Goal: Task Accomplishment & Management: Manage account settings

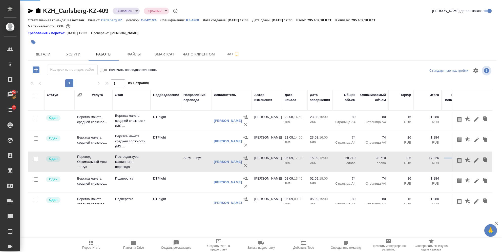
scroll to position [15, 92]
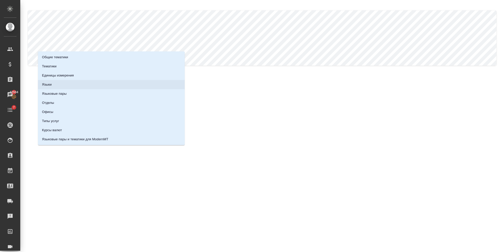
click at [54, 85] on li "Языки" at bounding box center [111, 84] width 147 height 9
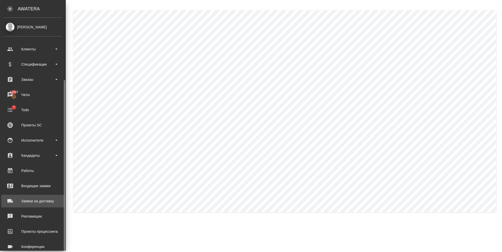
scroll to position [34, 0]
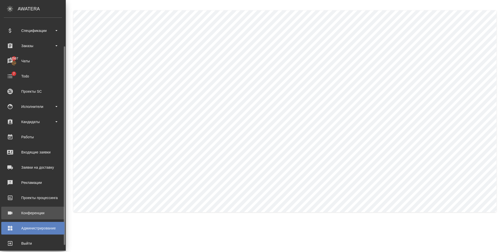
click at [39, 213] on div "Конференции" at bounding box center [33, 213] width 58 height 8
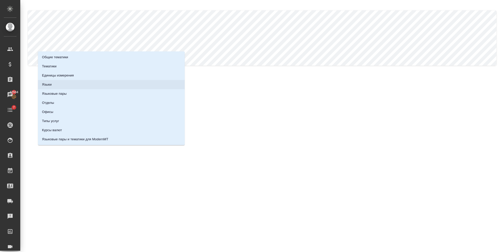
click at [57, 83] on li "Языки" at bounding box center [111, 84] width 147 height 9
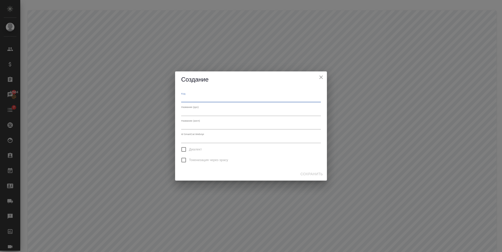
click at [196, 100] on input "text" at bounding box center [251, 99] width 140 height 6
click at [183, 113] on input "text" at bounding box center [251, 112] width 140 height 6
click at [187, 112] on input "text" at bounding box center [251, 112] width 140 height 6
paste input "Фарси"
click at [192, 112] on input "Фарси" at bounding box center [251, 112] width 140 height 6
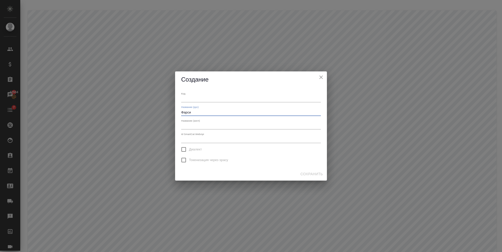
type input "Фарси"
click at [193, 122] on div "Название (англ)" at bounding box center [251, 124] width 140 height 10
click at [194, 124] on input "text" at bounding box center [251, 126] width 140 height 6
click at [192, 126] on input "text" at bounding box center [251, 126] width 140 height 6
paste input "Farsi"
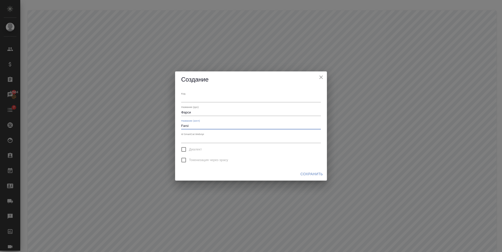
type input "Farsi"
click at [304, 174] on span "Сохранить" at bounding box center [312, 174] width 23 height 6
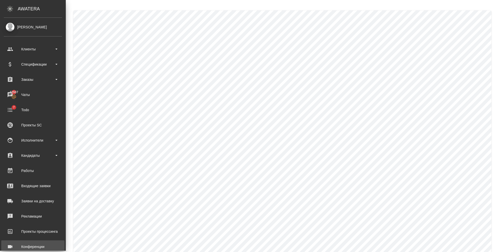
click at [33, 248] on div "Конференции" at bounding box center [33, 247] width 58 height 8
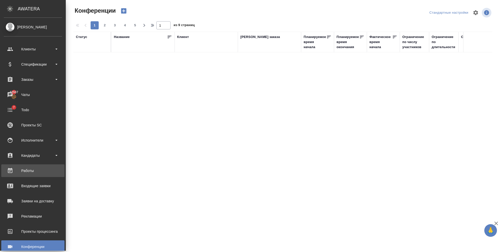
click at [32, 167] on div "Работы" at bounding box center [33, 171] width 58 height 8
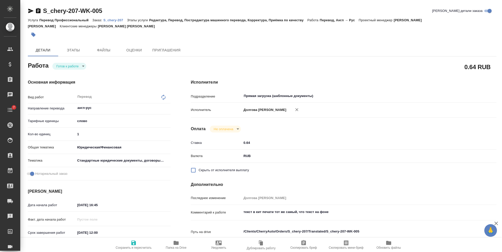
type textarea "x"
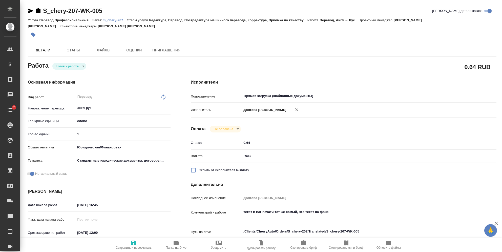
type textarea "x"
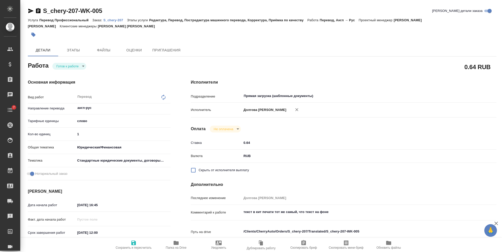
type textarea "x"
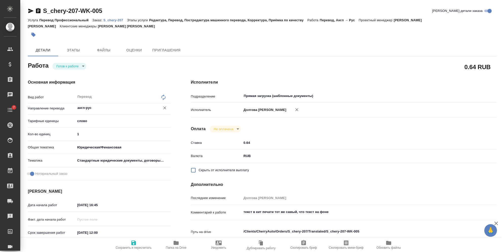
type textarea "x"
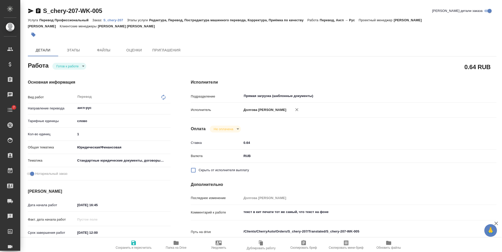
type textarea "x"
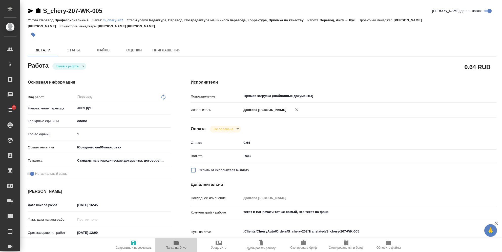
click at [174, 243] on icon "button" at bounding box center [176, 243] width 5 height 4
click at [175, 247] on span "Папка на Drive" at bounding box center [176, 248] width 21 height 4
type textarea "x"
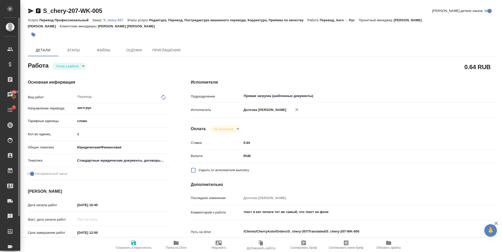
type textarea "x"
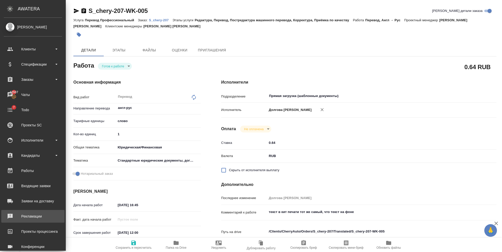
type textarea "x"
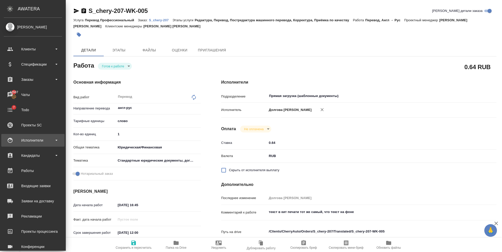
scroll to position [40, 0]
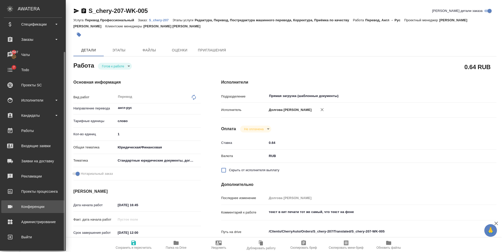
click at [37, 210] on link "Конференции" at bounding box center [32, 206] width 63 height 13
type textarea "x"
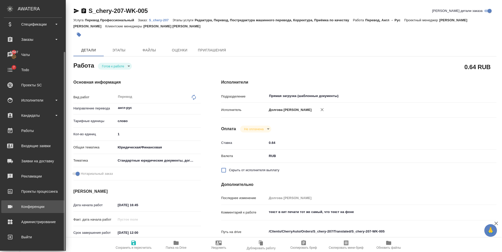
type textarea "x"
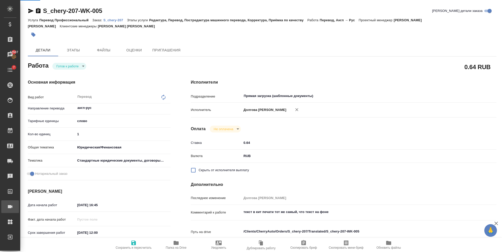
type textarea "x"
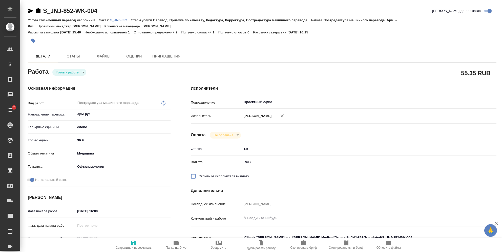
click at [120, 21] on p "S_JNJ-852" at bounding box center [120, 20] width 21 height 4
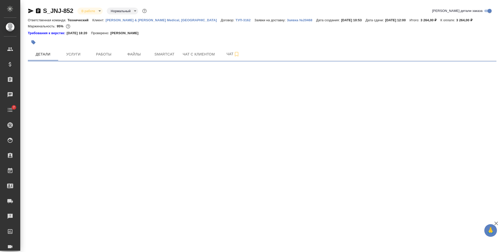
select select "RU"
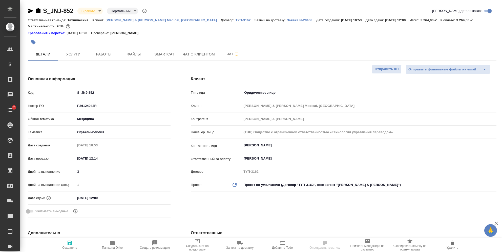
click at [118, 243] on span "Папка на Drive" at bounding box center [112, 245] width 36 height 10
type textarea "x"
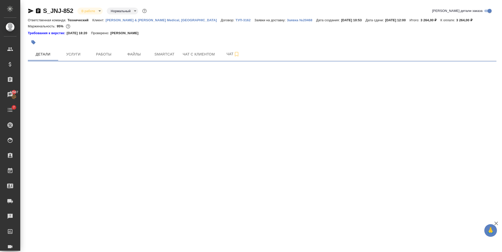
select select "RU"
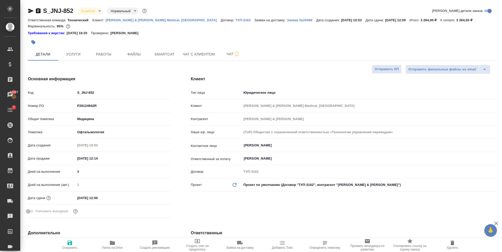
type textarea "x"
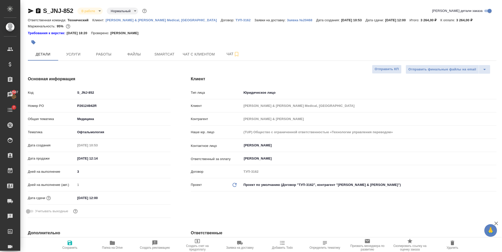
type textarea "x"
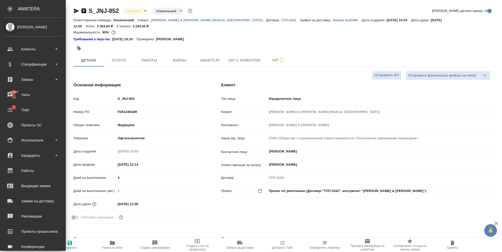
type textarea "x"
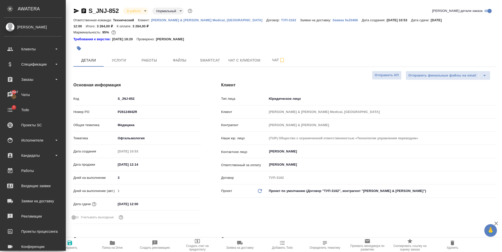
type textarea "x"
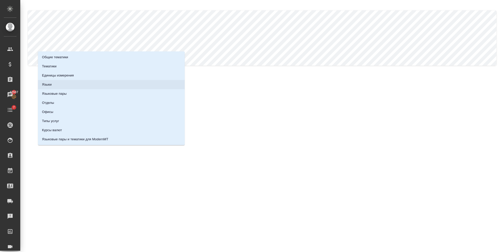
click at [57, 87] on li "Языки" at bounding box center [111, 84] width 147 height 9
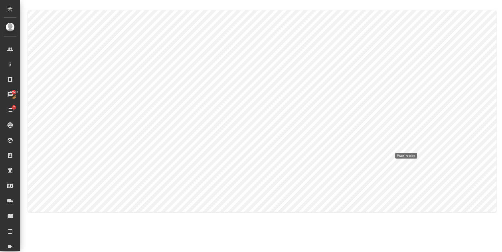
type input "Фарси"
type input "Farsi"
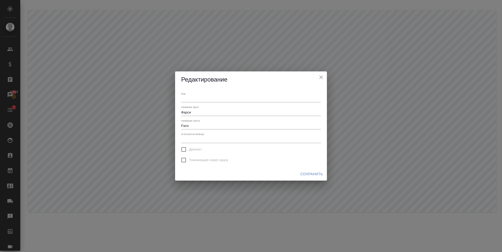
click at [192, 101] on input "text" at bounding box center [251, 99] width 140 height 6
drag, startPoint x: 192, startPoint y: 101, endPoint x: 180, endPoint y: 102, distance: 11.9
click at [180, 102] on div "Код аф Название (рус) Фарси Название (англ) Farsi Id SmartCat WebApi Диалект То…" at bounding box center [251, 128] width 152 height 80
type input "fs"
click at [311, 173] on span "Сохранить" at bounding box center [312, 174] width 23 height 6
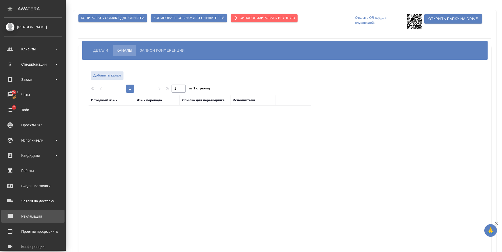
scroll to position [40, 0]
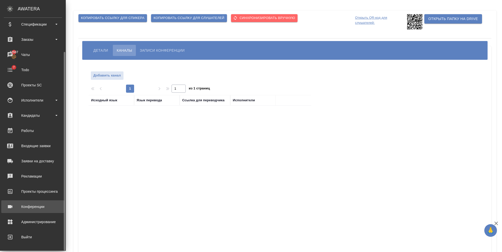
click at [37, 207] on div "Конференции" at bounding box center [33, 207] width 58 height 8
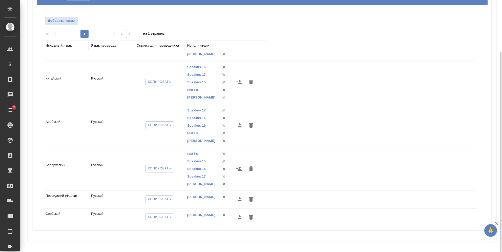
scroll to position [38, 0]
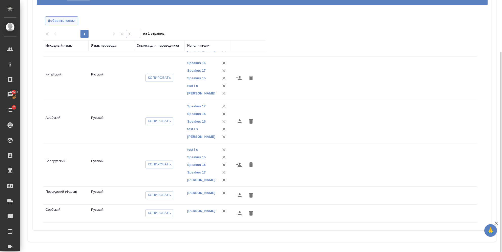
click at [60, 18] on span "Добавить канал" at bounding box center [62, 21] width 28 height 6
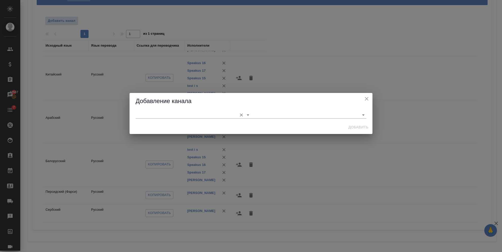
click at [169, 116] on input "text" at bounding box center [185, 114] width 99 height 7
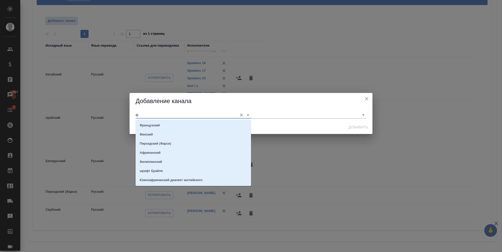
type input "фа"
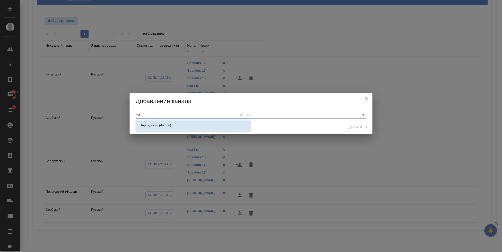
drag, startPoint x: 184, startPoint y: 113, endPoint x: 127, endPoint y: 111, distance: 57.0
click at [127, 111] on div "Добавление канала фа Добавить" at bounding box center [251, 113] width 502 height 227
click at [242, 113] on icon "Очистить" at bounding box center [241, 114] width 5 height 5
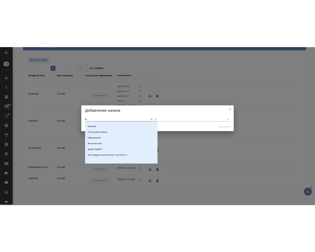
scroll to position [0, 0]
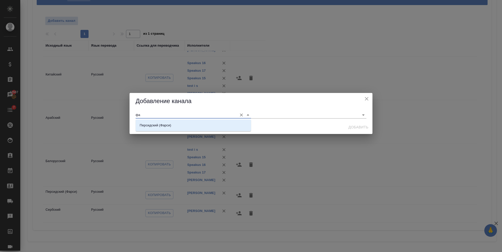
type input "фа"
click at [364, 96] on icon "close" at bounding box center [367, 99] width 6 height 6
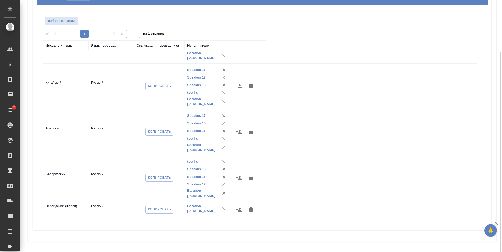
scroll to position [56, 0]
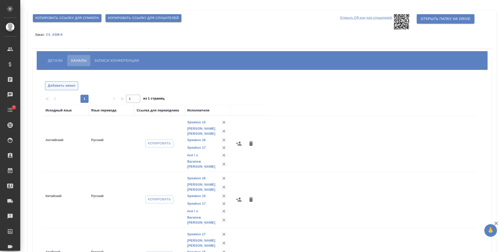
click at [58, 84] on span "Добавить канал" at bounding box center [62, 86] width 28 height 6
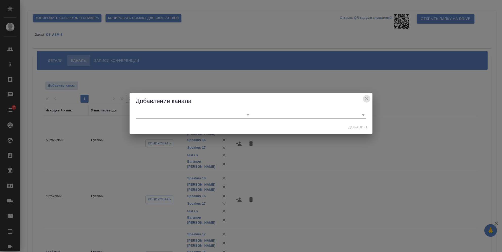
click at [369, 97] on icon "close" at bounding box center [367, 99] width 6 height 6
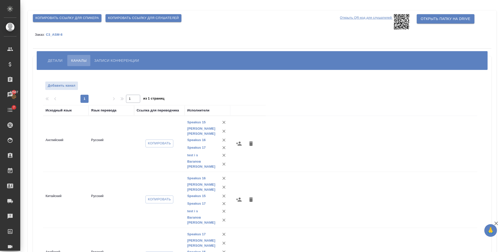
scroll to position [40, 0]
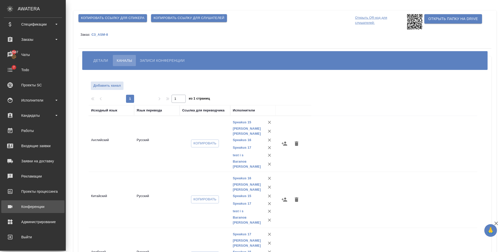
click at [42, 209] on div "Конференции" at bounding box center [33, 207] width 58 height 8
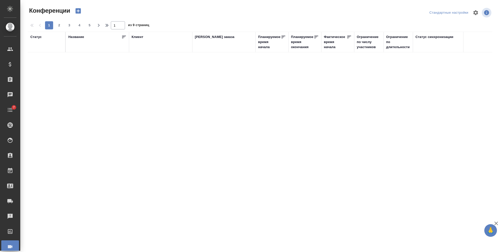
type input "[PERSON_NAME]"
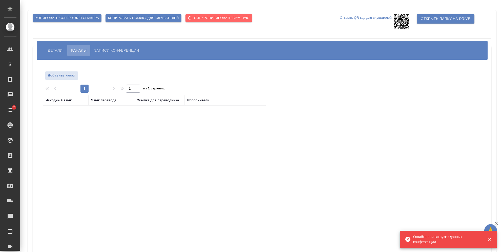
click at [102, 47] on button "Записи конференции" at bounding box center [116, 50] width 52 height 11
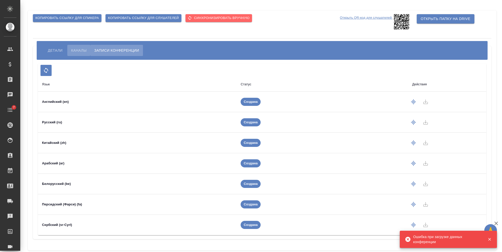
click at [84, 51] on span "Каналы" at bounding box center [78, 50] width 15 height 6
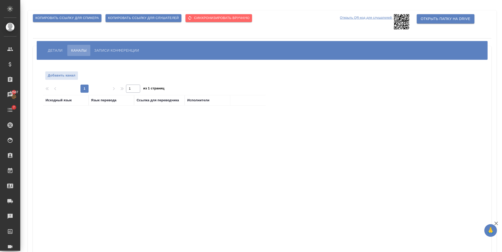
click at [55, 55] on button "Детали" at bounding box center [55, 50] width 22 height 11
